Goal: Find specific page/section: Find specific page/section

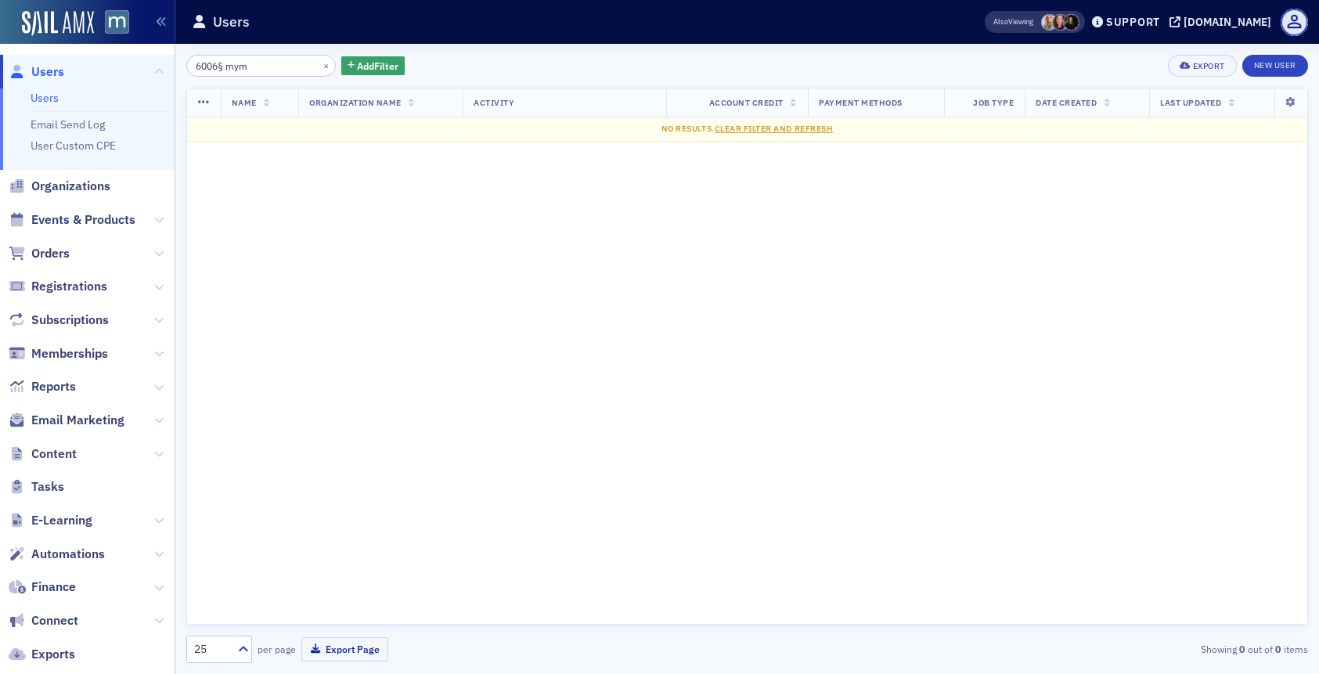
type input "6006§ mym"
